Goal: Task Accomplishment & Management: Manage account settings

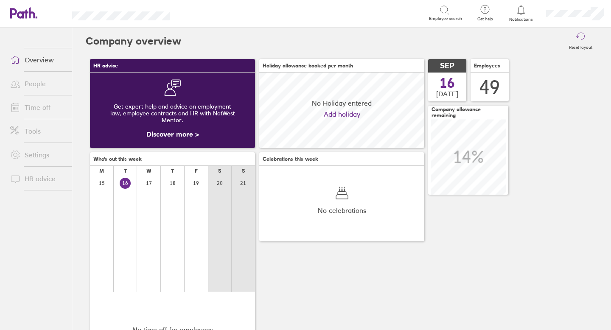
scroll to position [76, 165]
click at [46, 108] on link "Time off" at bounding box center [37, 107] width 68 height 17
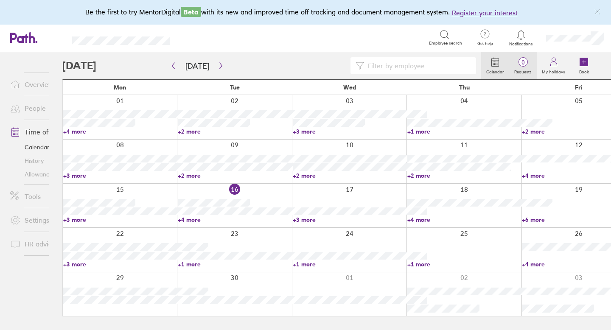
click at [523, 63] on span "0" at bounding box center [523, 62] width 28 height 7
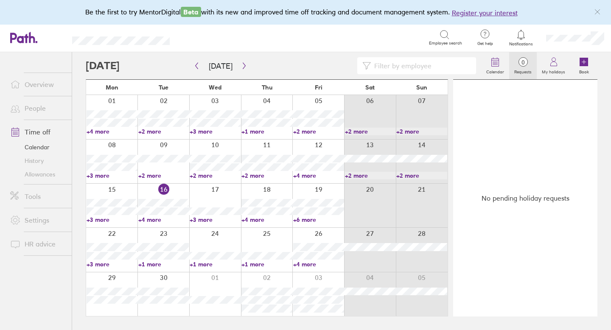
click at [523, 61] on span "0" at bounding box center [523, 62] width 28 height 7
click at [523, 62] on span "0" at bounding box center [523, 62] width 28 height 7
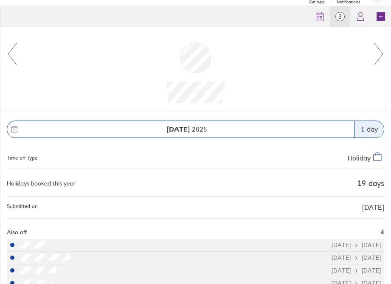
scroll to position [112, 0]
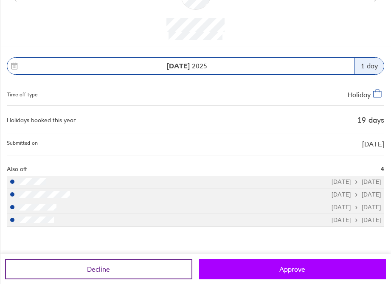
click at [227, 266] on button "Approve" at bounding box center [292, 269] width 187 height 20
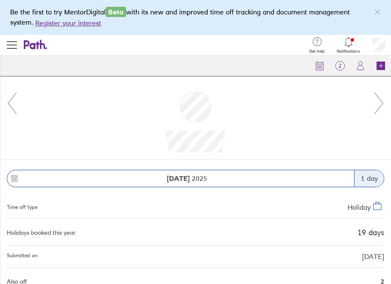
click at [381, 104] on icon at bounding box center [378, 103] width 11 height 23
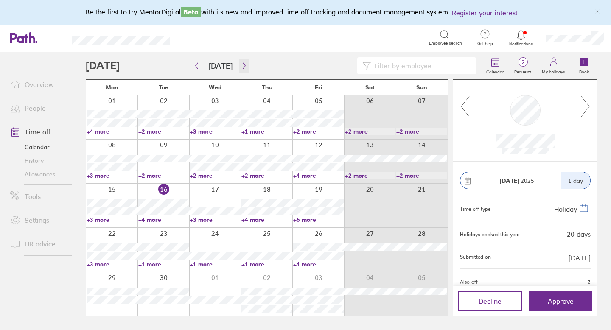
click at [243, 64] on icon "button" at bounding box center [244, 66] width 3 height 6
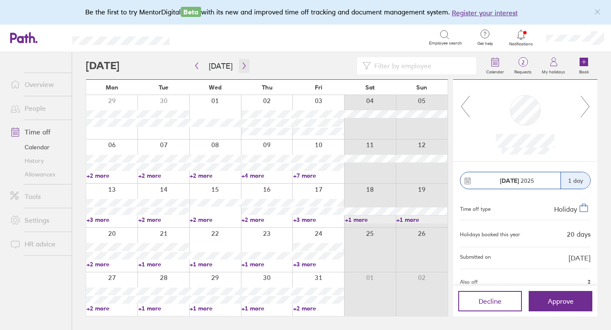
click at [243, 64] on icon "button" at bounding box center [244, 66] width 3 height 6
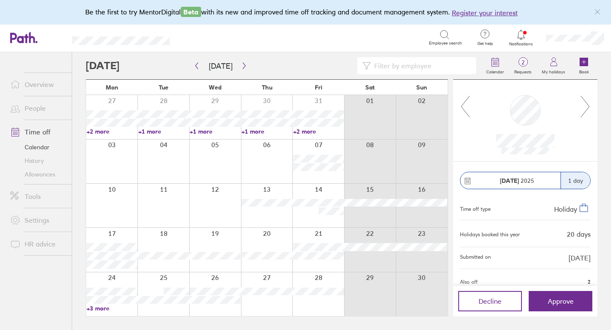
click at [102, 308] on link "+3 more" at bounding box center [112, 309] width 51 height 8
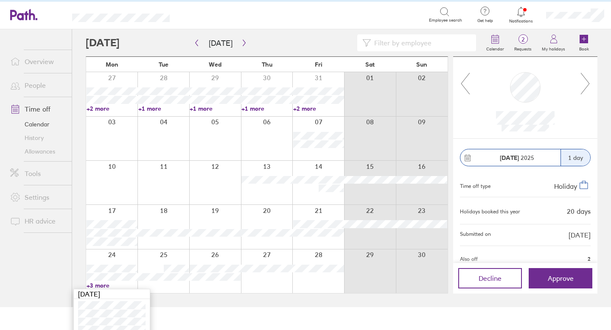
scroll to position [39, 0]
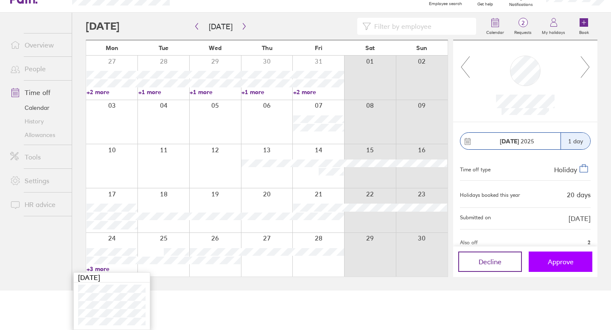
click at [552, 258] on span "Approve" at bounding box center [561, 262] width 26 height 8
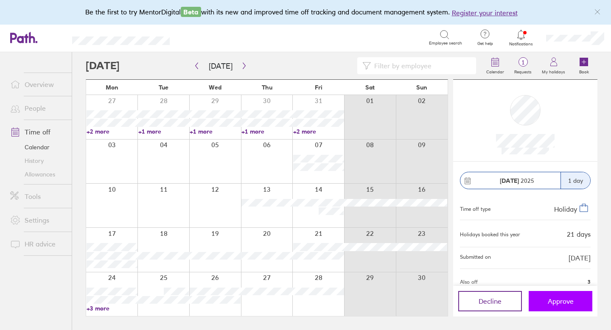
click at [559, 299] on span "Approve" at bounding box center [561, 301] width 26 height 8
